Goal: Entertainment & Leisure: Consume media (video, audio)

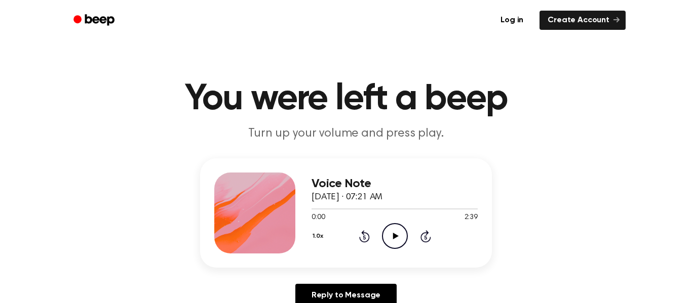
click at [390, 226] on icon "Play Audio" at bounding box center [395, 236] width 26 height 26
click at [315, 233] on button "1.0x" at bounding box center [318, 236] width 15 height 17
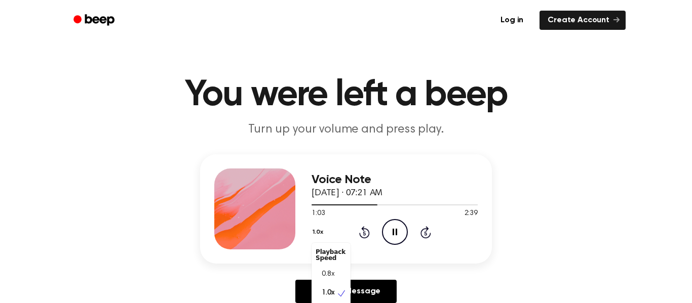
click at [400, 239] on div "1.0x Playback Speed 0.8x 1.0x 1.2x 1.5x 2.0x Rewind 5 seconds Pause Audio Skip …" at bounding box center [394, 232] width 166 height 26
click at [392, 232] on icon at bounding box center [394, 232] width 5 height 7
click at [390, 228] on icon "Play Audio" at bounding box center [395, 232] width 26 height 26
click at [365, 236] on icon "Rewind 5 seconds" at bounding box center [364, 232] width 11 height 13
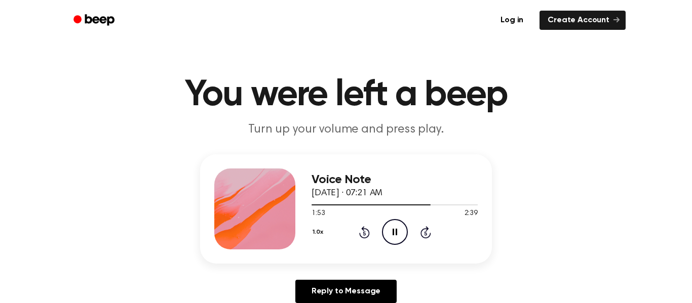
click at [392, 230] on icon "Pause Audio" at bounding box center [395, 232] width 26 height 26
click at [392, 237] on icon "Play Audio" at bounding box center [395, 232] width 26 height 26
